Goal: Transaction & Acquisition: Purchase product/service

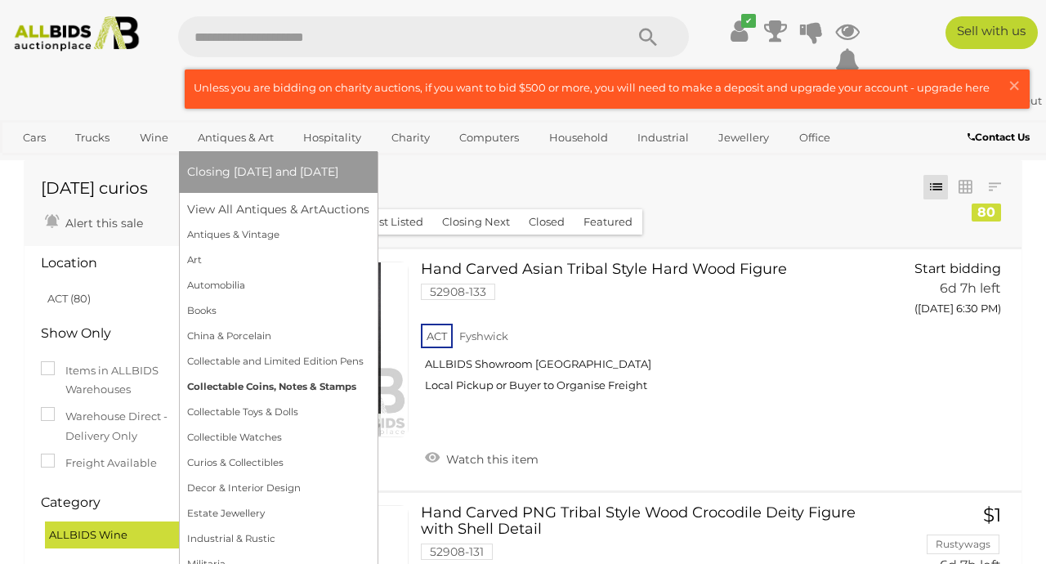
click at [237, 381] on link "Collectable Coins, Notes & Stamps" at bounding box center [278, 386] width 182 height 25
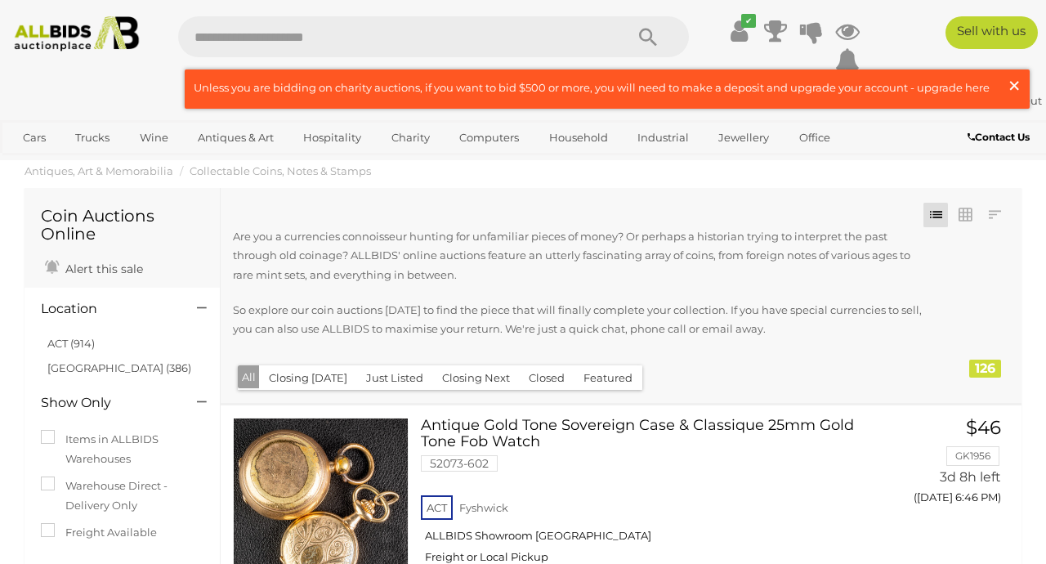
scroll to position [2, 0]
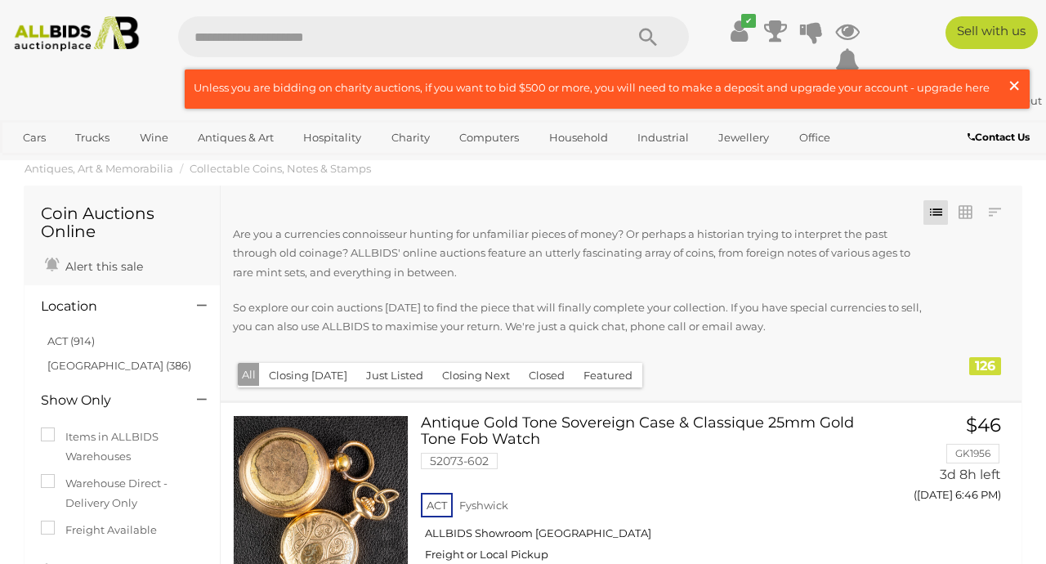
click at [1014, 82] on span "×" at bounding box center [1013, 85] width 15 height 32
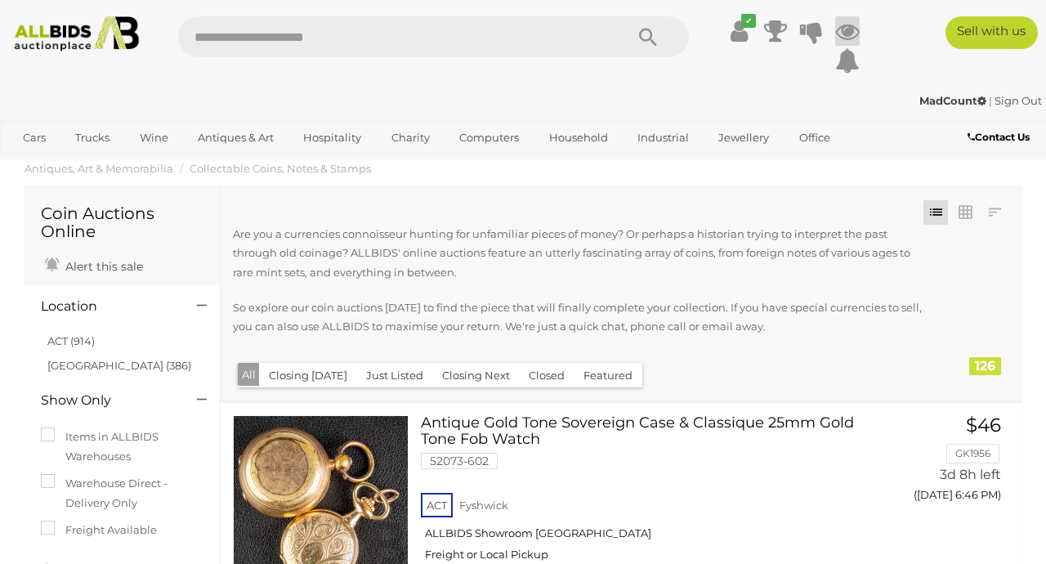
click at [849, 30] on icon at bounding box center [847, 30] width 25 height 29
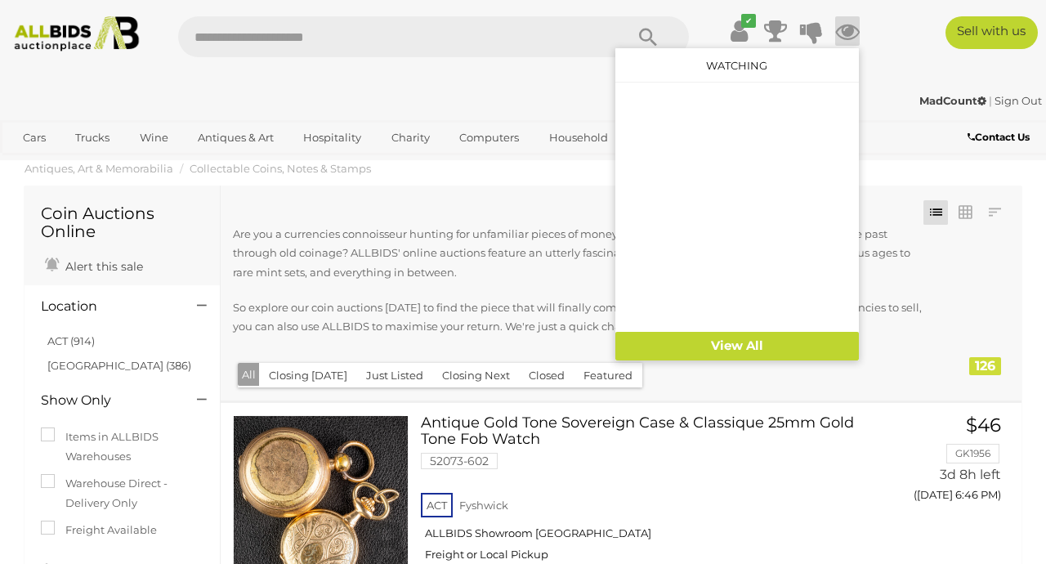
click at [507, 96] on div "MadCount | Sign Out" at bounding box center [522, 100] width 1037 height 19
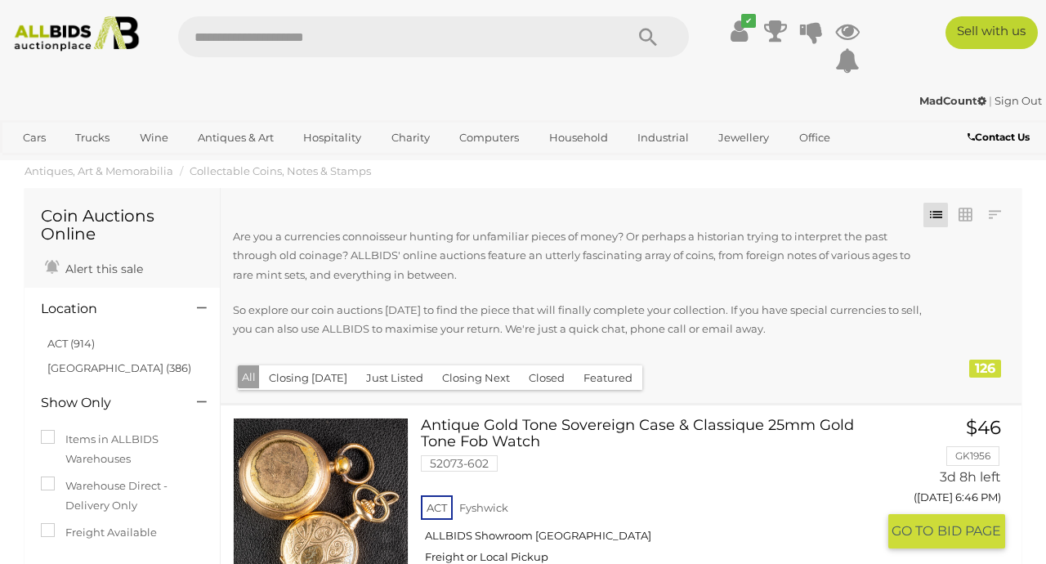
scroll to position [0, 0]
click at [947, 99] on strong "MadCount" at bounding box center [952, 100] width 67 height 13
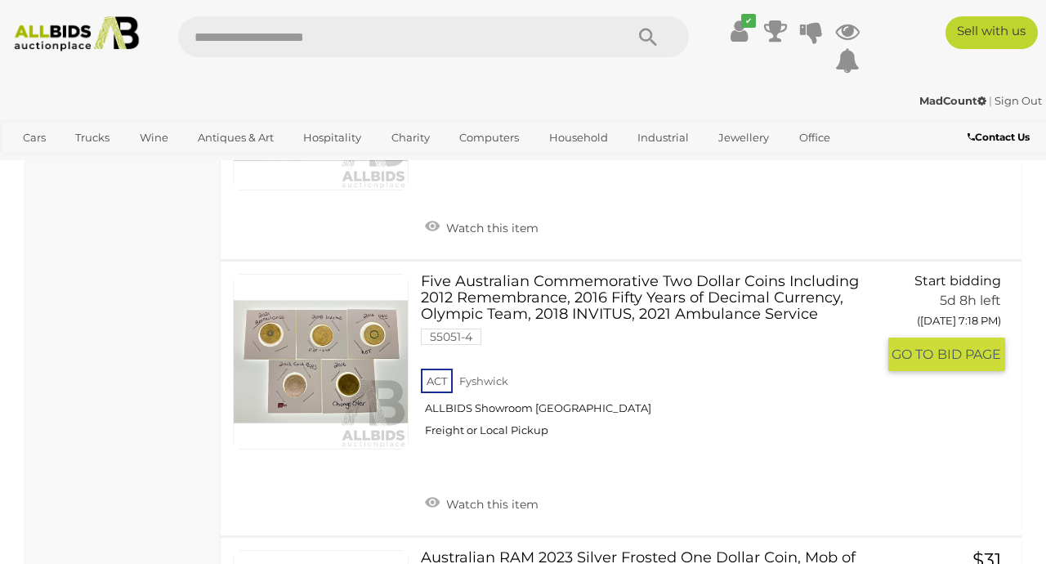
scroll to position [12149, 0]
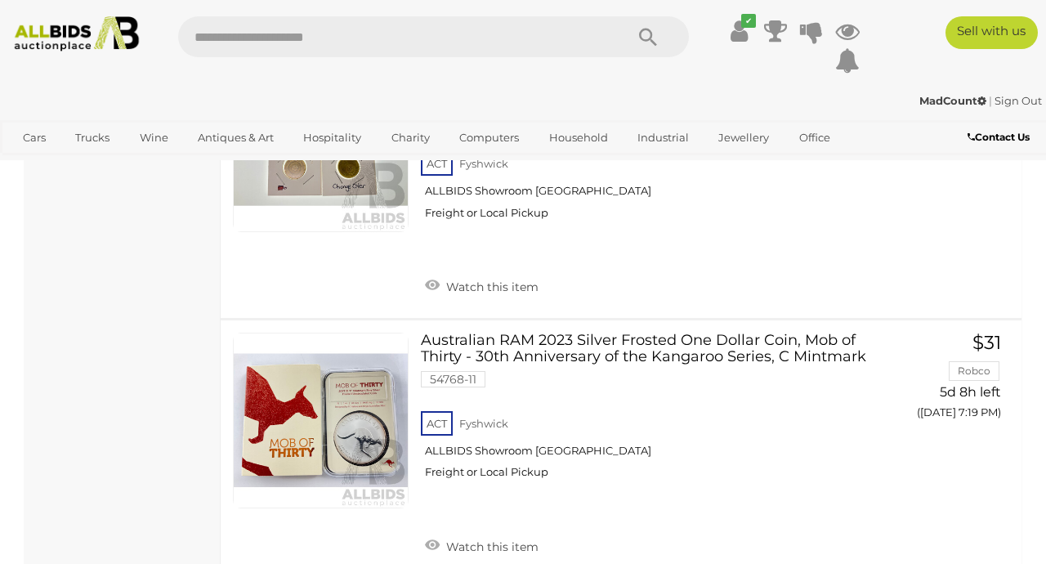
scroll to position [12365, 0]
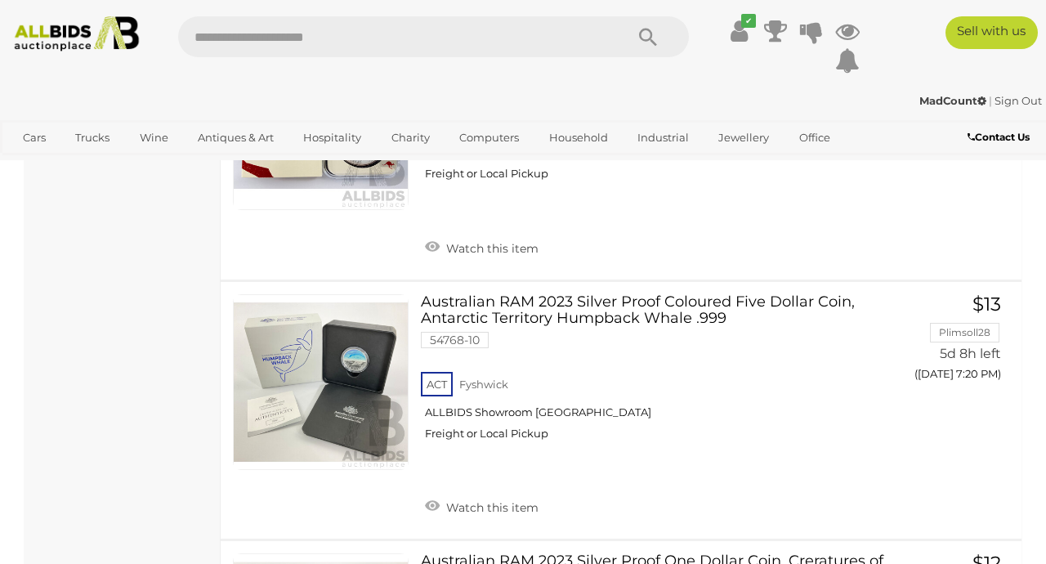
scroll to position [12664, 0]
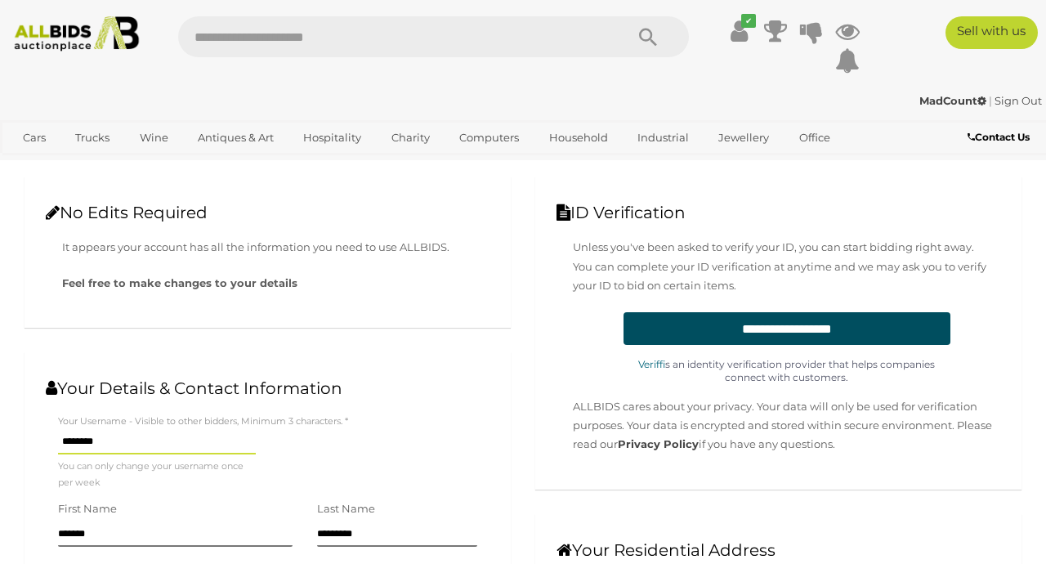
click at [933, 123] on div "Cars Closing on Weekdays View All Cars Auctions" at bounding box center [523, 136] width 1046 height 33
click at [771, 23] on icon at bounding box center [775, 30] width 23 height 29
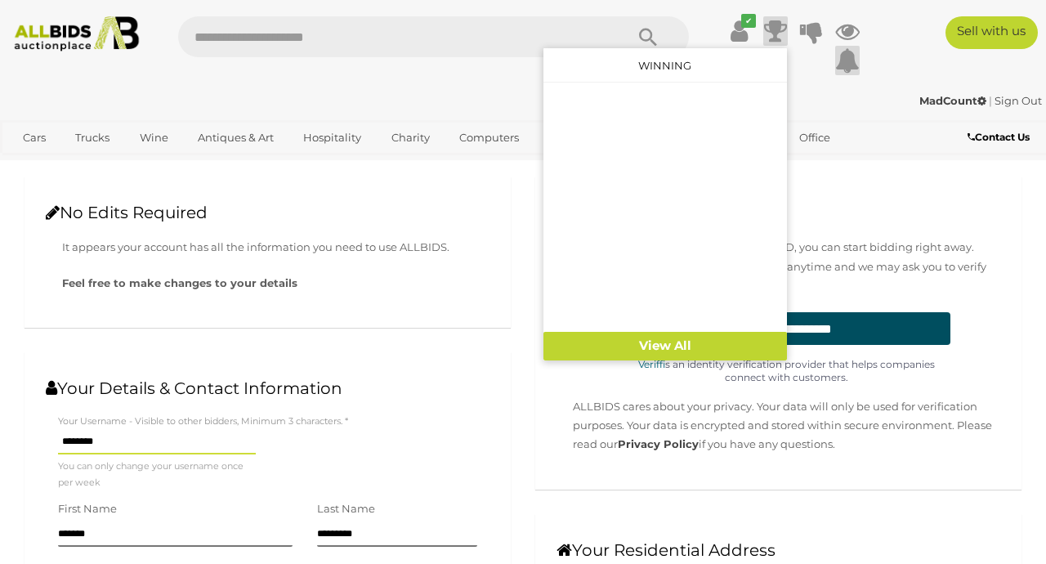
click at [849, 63] on icon at bounding box center [847, 60] width 25 height 29
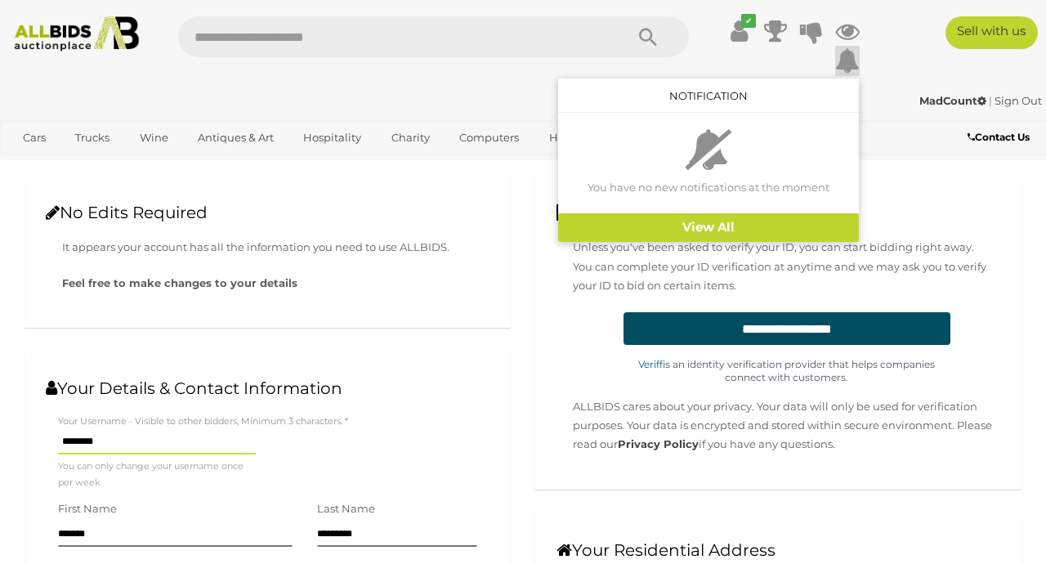
click at [246, 108] on div "MadCount | Sign Out" at bounding box center [522, 100] width 1037 height 19
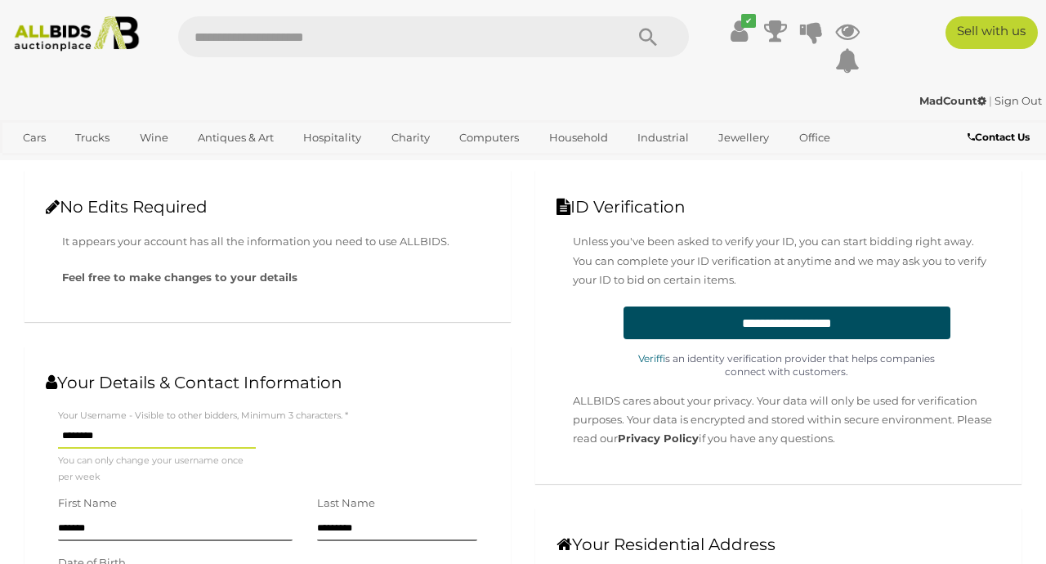
scroll to position [11, 0]
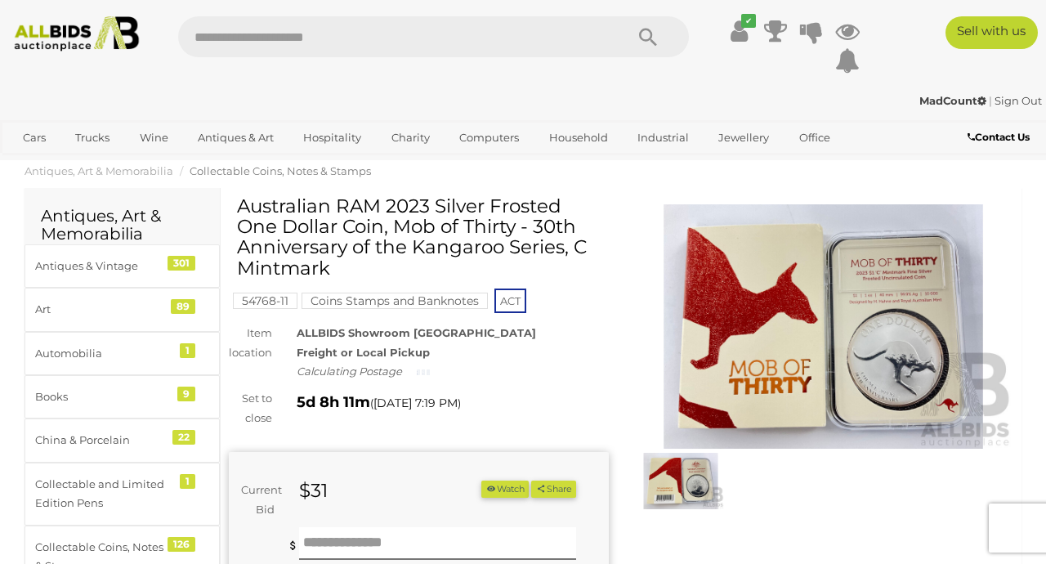
click at [505, 484] on button "Watch" at bounding box center [504, 488] width 47 height 17
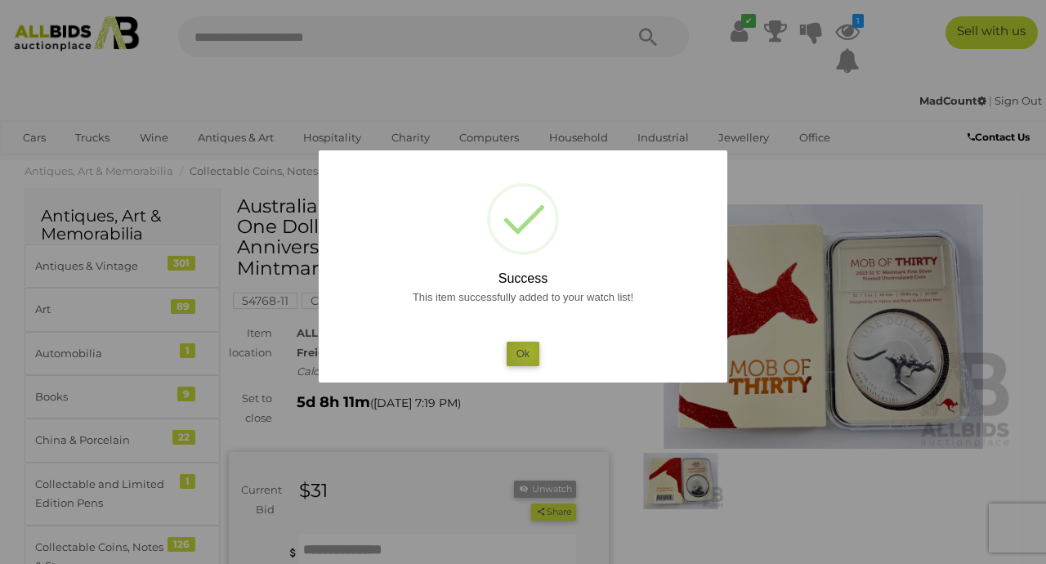
click at [528, 351] on button "Ok" at bounding box center [522, 353] width 33 height 24
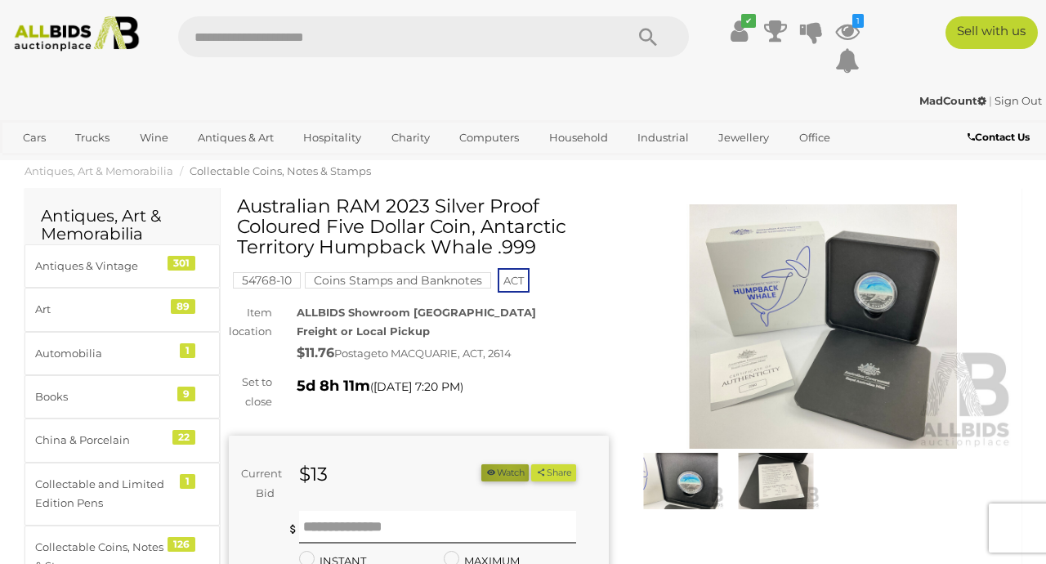
click at [502, 466] on button "Watch" at bounding box center [504, 472] width 47 height 17
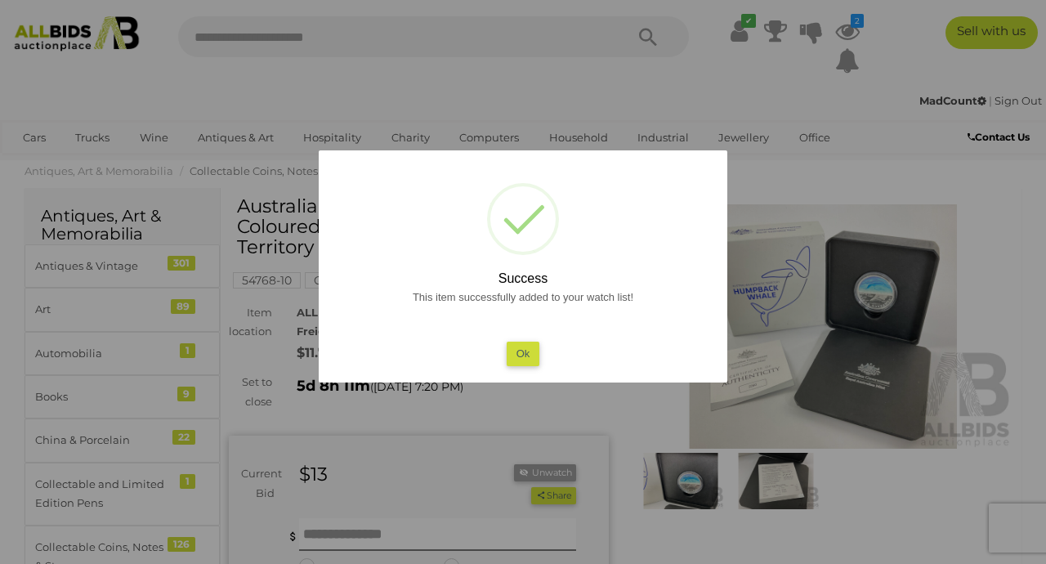
click at [529, 350] on button "Ok" at bounding box center [522, 353] width 33 height 24
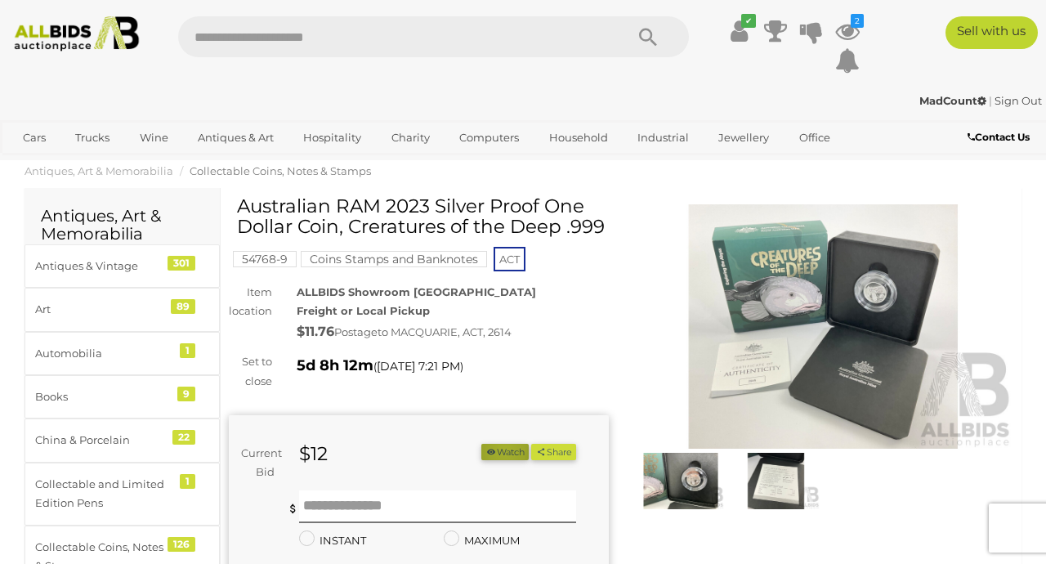
click at [497, 461] on button "Watch" at bounding box center [504, 452] width 47 height 17
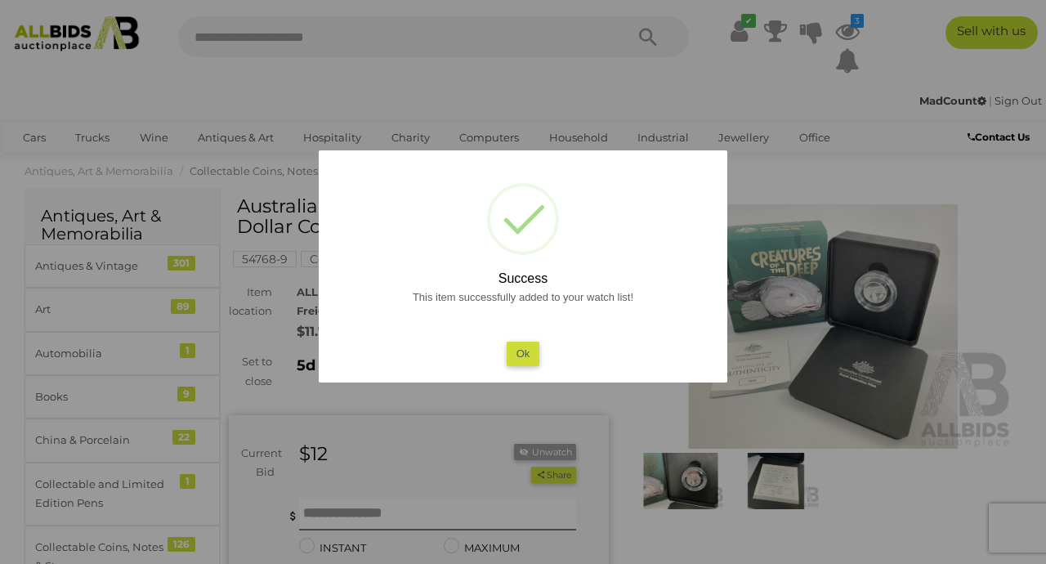
click at [524, 346] on button "Ok" at bounding box center [522, 353] width 33 height 24
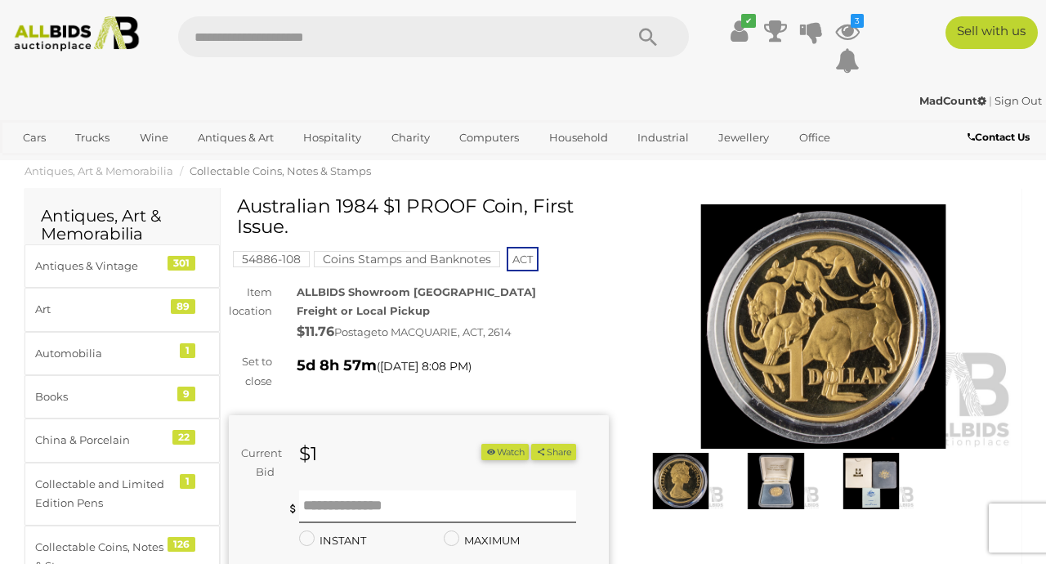
click at [499, 445] on button "Watch" at bounding box center [504, 452] width 47 height 17
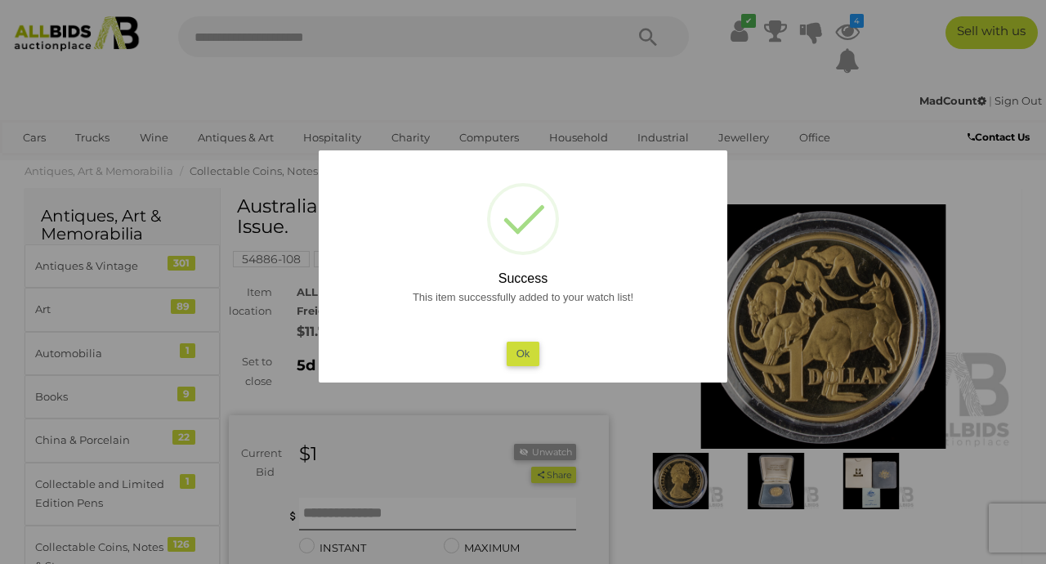
click at [522, 349] on button "Ok" at bounding box center [522, 353] width 33 height 24
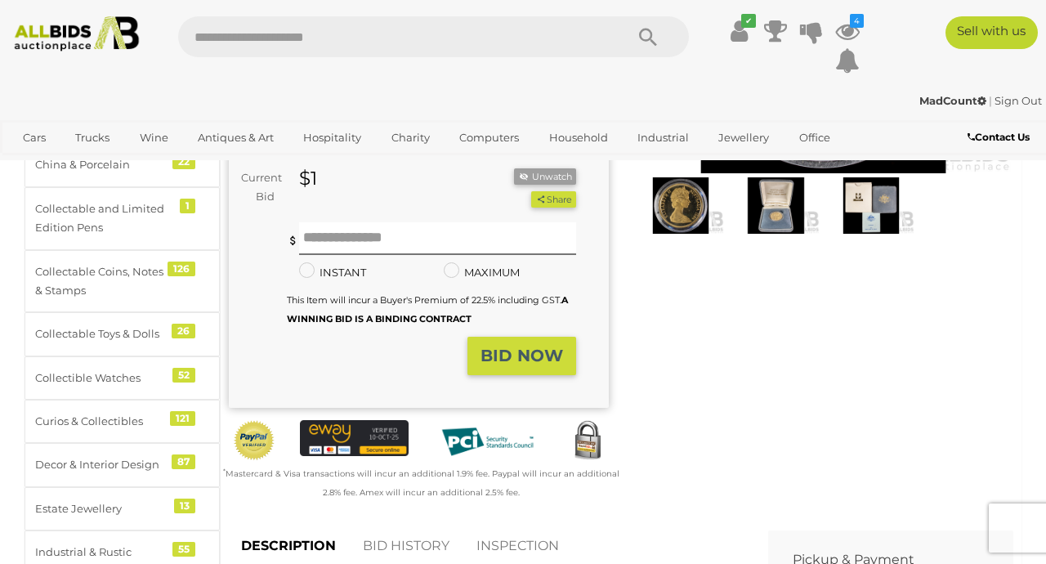
scroll to position [277, 0]
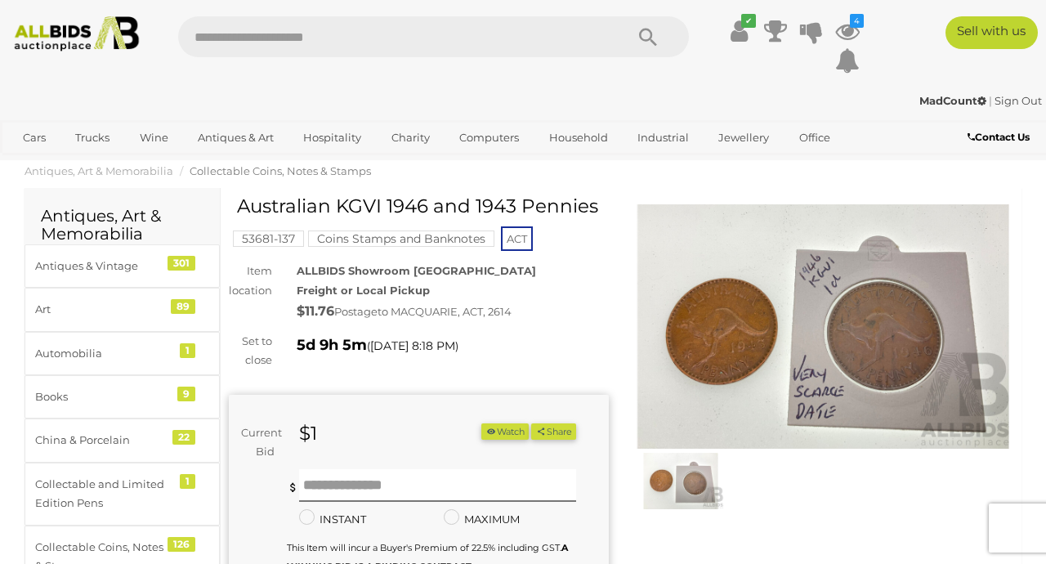
click at [503, 424] on button "Watch" at bounding box center [504, 431] width 47 height 17
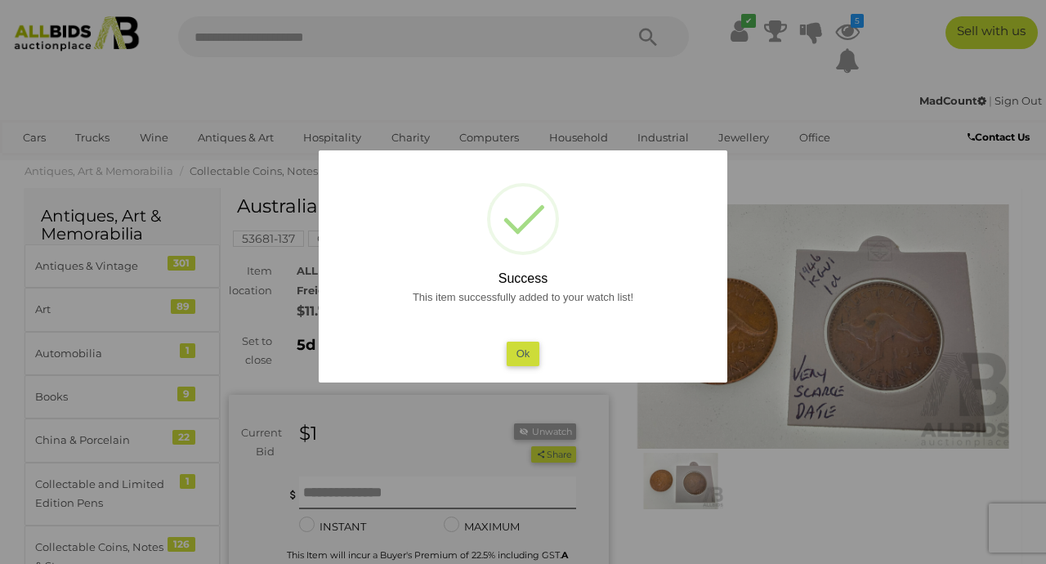
click at [526, 346] on button "Ok" at bounding box center [522, 353] width 33 height 24
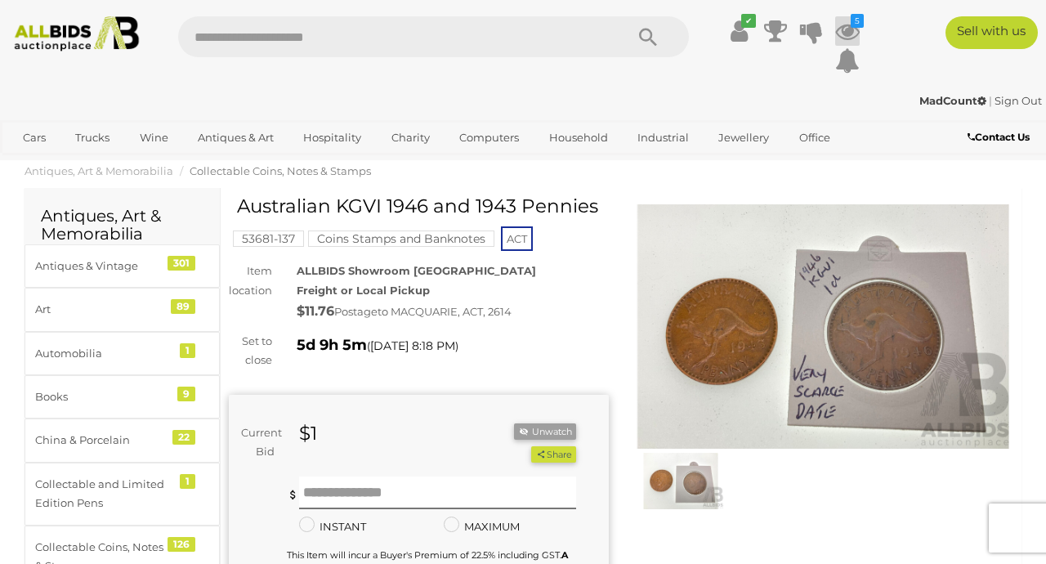
click at [852, 21] on icon "5" at bounding box center [856, 21] width 13 height 14
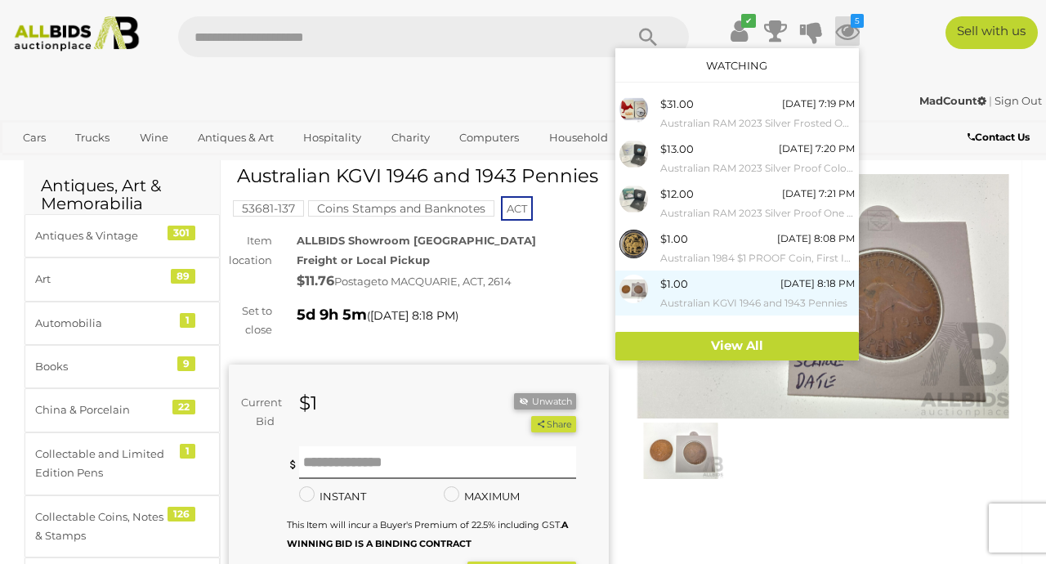
scroll to position [33, 0]
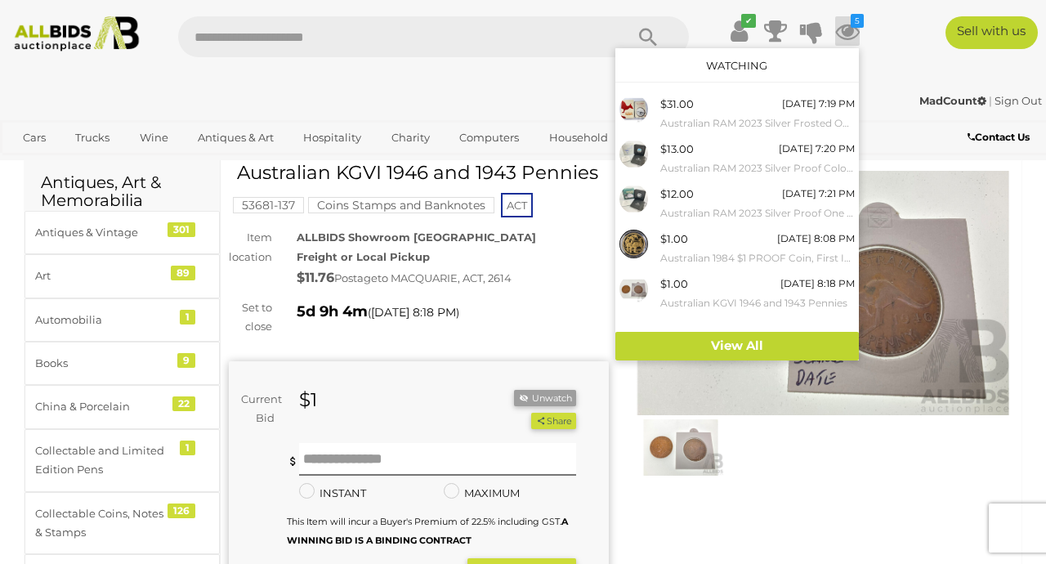
click at [889, 136] on div "Contact Us" at bounding box center [959, 139] width 174 height 22
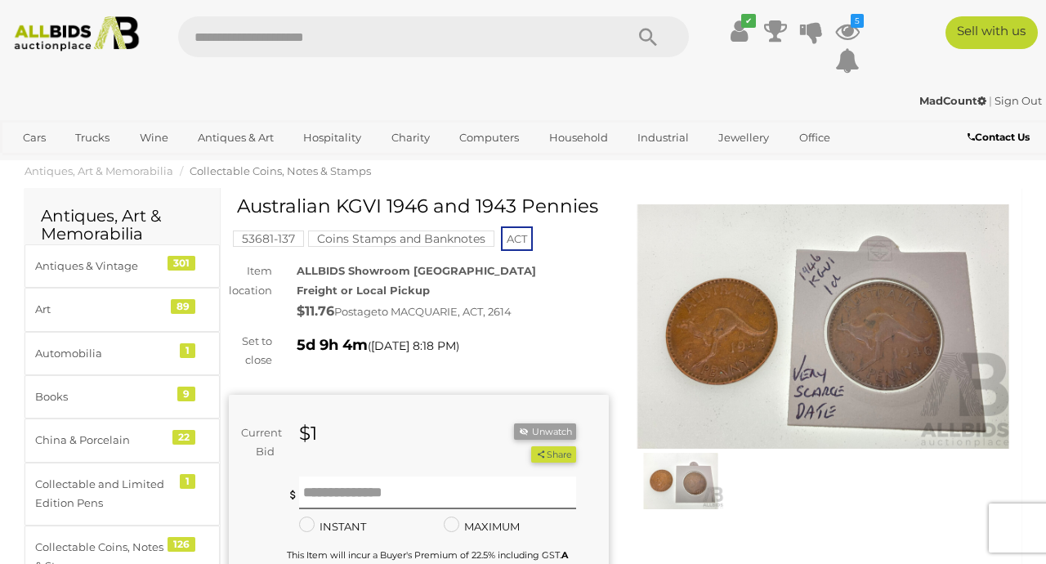
scroll to position [0, 0]
